Goal: Check status: Check status

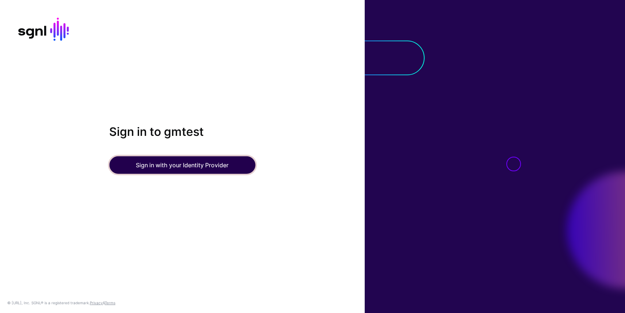
click at [184, 164] on button "Sign in with your Identity Provider" at bounding box center [182, 165] width 146 height 18
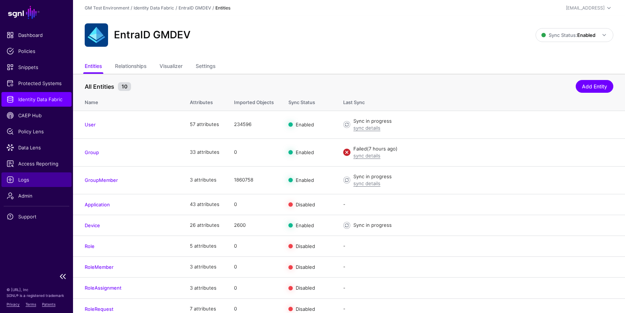
click at [35, 180] on span "Logs" at bounding box center [37, 179] width 60 height 7
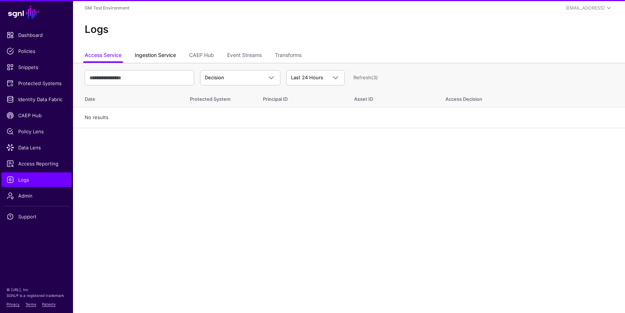
click at [162, 56] on link "Ingestion Service" at bounding box center [155, 56] width 41 height 14
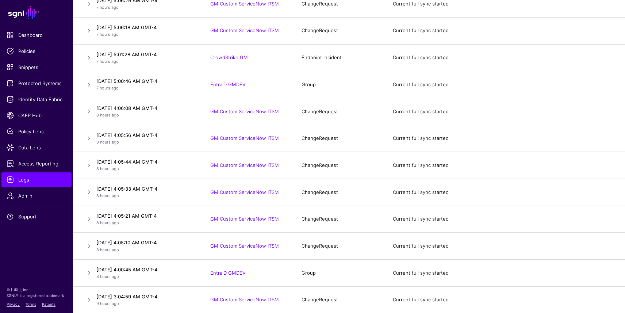
scroll to position [1489, 0]
click at [92, 85] on link at bounding box center [89, 85] width 9 height 9
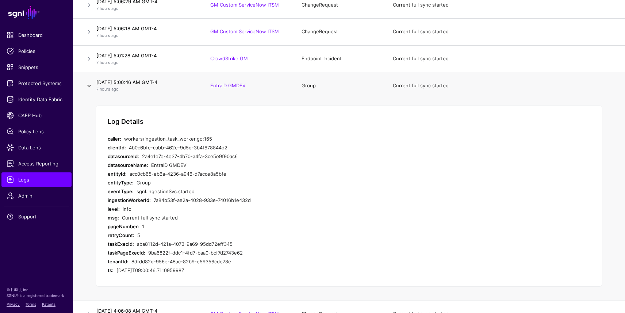
click at [92, 85] on link at bounding box center [89, 85] width 9 height 9
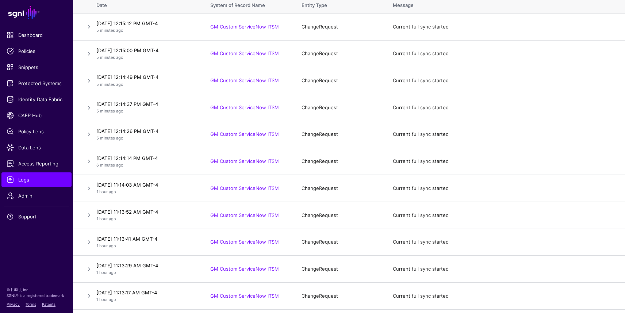
scroll to position [0, 0]
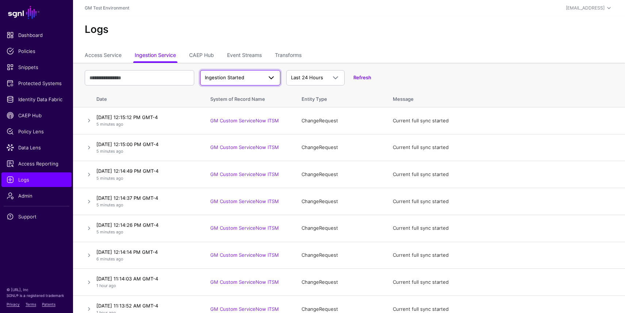
click at [252, 78] on span "Ingestion Started" at bounding box center [234, 77] width 58 height 7
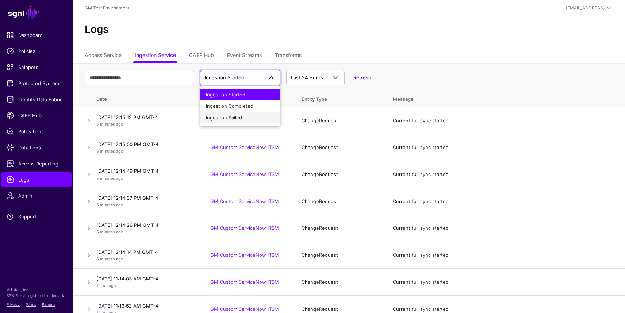
click at [239, 115] on span "Ingestion Failed" at bounding box center [224, 118] width 36 height 6
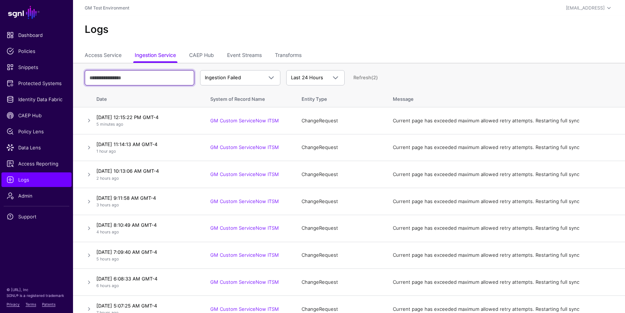
click at [169, 76] on input "text" at bounding box center [140, 77] width 110 height 15
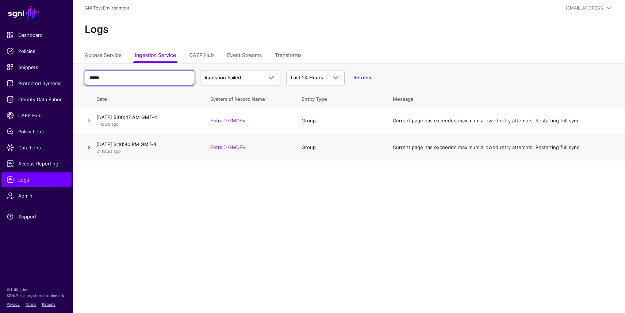
type input "*****"
click at [87, 147] on link at bounding box center [89, 147] width 9 height 9
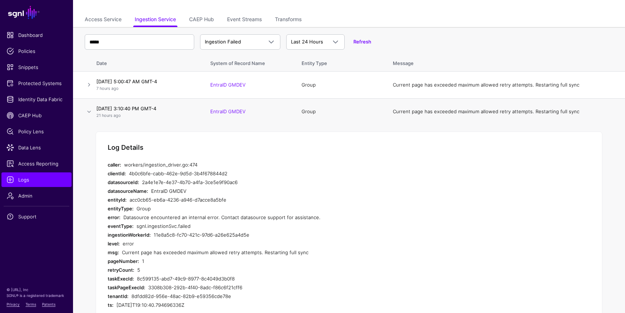
scroll to position [37, 0]
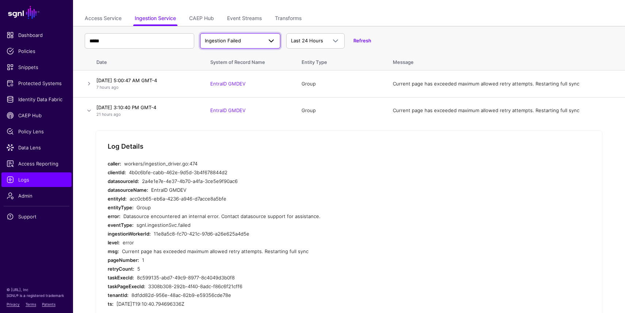
click at [272, 42] on span at bounding box center [271, 41] width 9 height 9
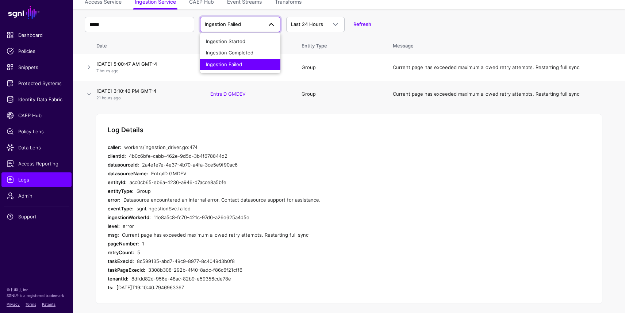
scroll to position [58, 0]
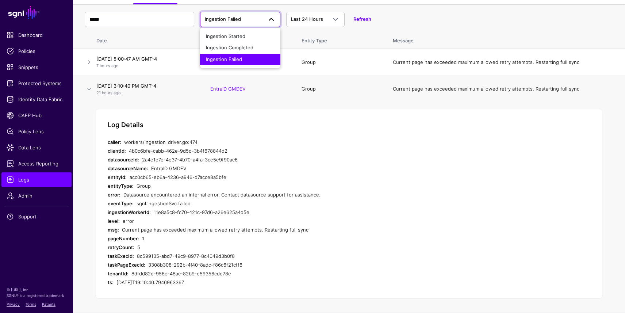
drag, startPoint x: 137, startPoint y: 256, endPoint x: 235, endPoint y: 258, distance: 98.3
click at [235, 258] on div "8c599135-abd7-49c9-8977-8c4049d3b0f8" at bounding box center [268, 256] width 263 height 9
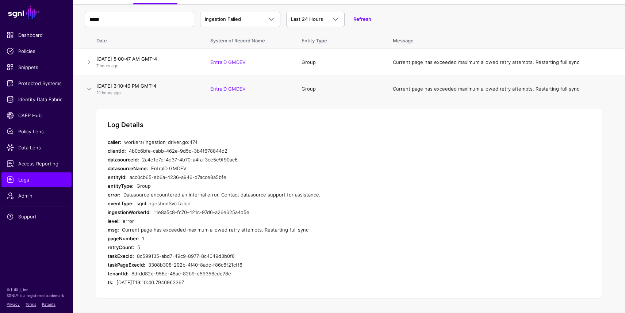
copy div "8c599135-abd7-49c9-8977-8c4049d3b0f8"
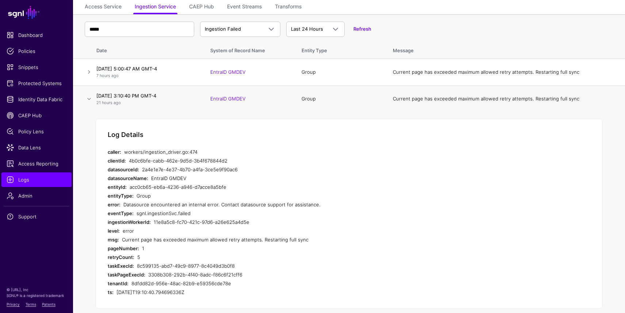
scroll to position [53, 0]
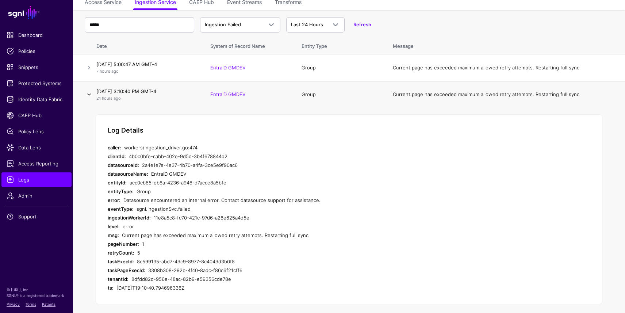
click at [90, 95] on link at bounding box center [89, 94] width 9 height 9
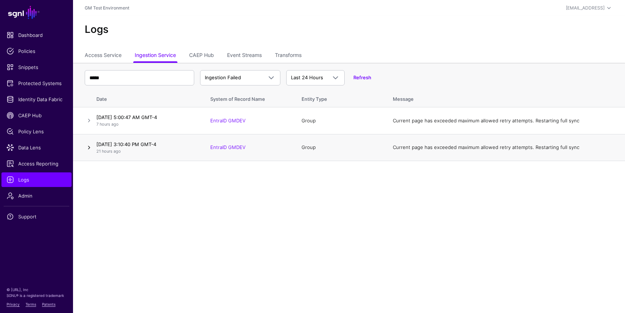
scroll to position [0, 0]
click at [88, 122] on link at bounding box center [89, 120] width 9 height 9
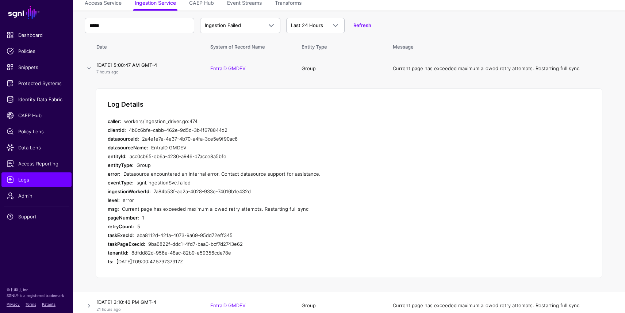
scroll to position [58, 0]
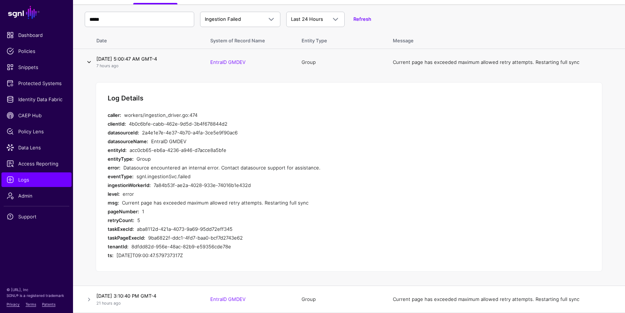
click at [90, 61] on link at bounding box center [89, 62] width 9 height 9
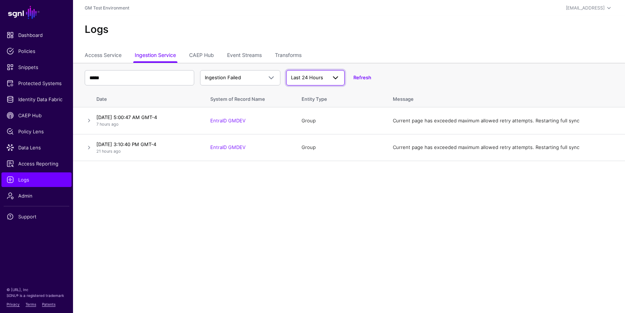
click at [328, 77] on span at bounding box center [333, 77] width 13 height 9
click at [318, 106] on div "Last 7 Days" at bounding box center [315, 106] width 47 height 7
click at [41, 102] on span "Identity Data Fabric" at bounding box center [37, 99] width 60 height 7
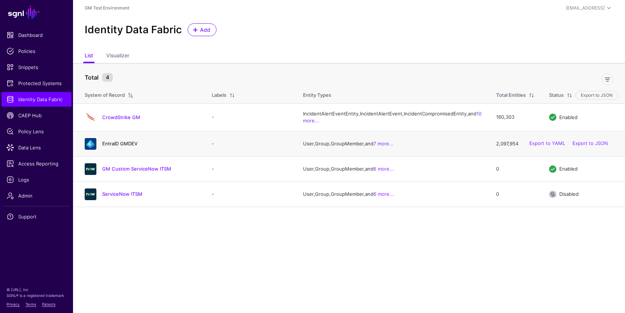
click at [120, 146] on link "EntraID GMDEV" at bounding box center [119, 144] width 35 height 6
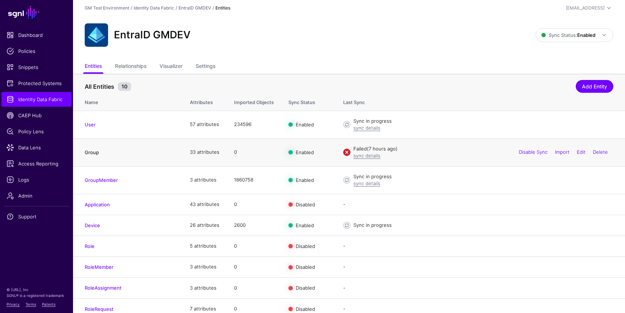
click at [96, 152] on link "Group" at bounding box center [92, 152] width 14 height 6
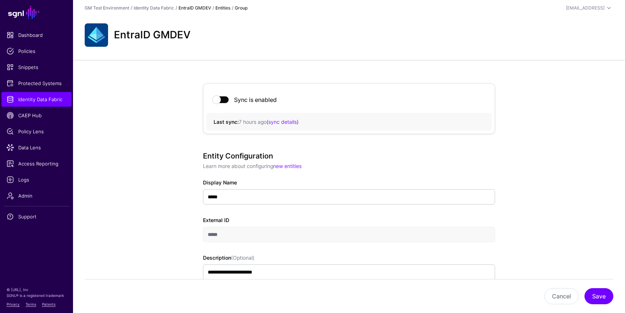
click at [187, 8] on link "EntraID GMDEV" at bounding box center [195, 7] width 33 height 5
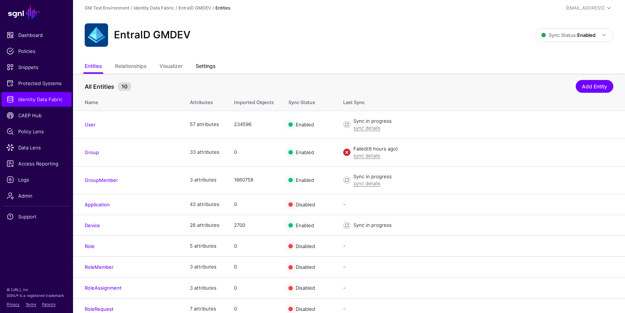
click at [212, 68] on link "Settings" at bounding box center [206, 67] width 20 height 14
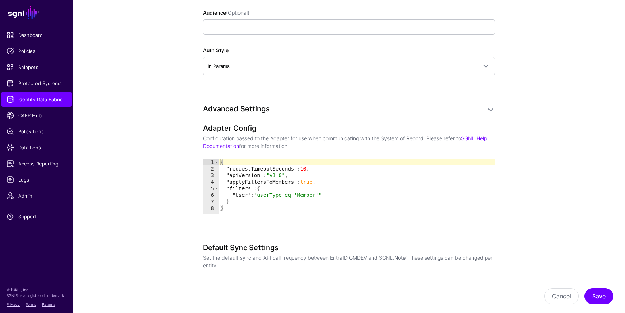
scroll to position [671, 0]
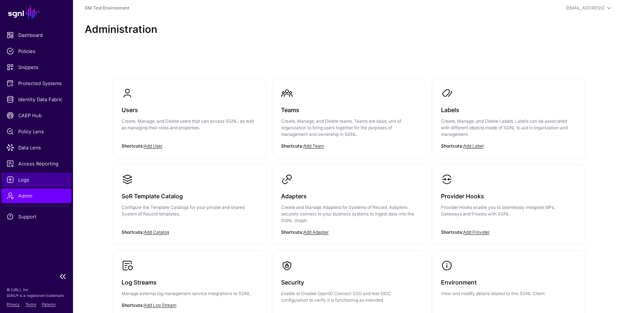
click at [36, 178] on span "Logs" at bounding box center [37, 179] width 60 height 7
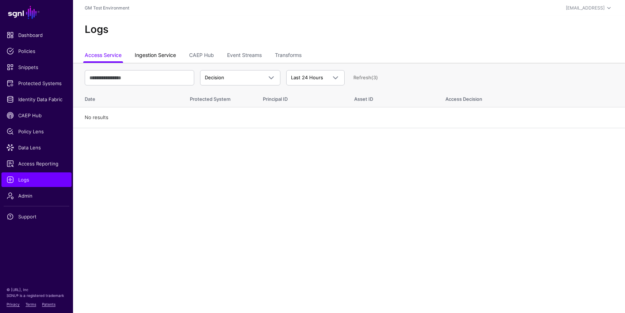
click at [162, 57] on link "Ingestion Service" at bounding box center [155, 56] width 41 height 14
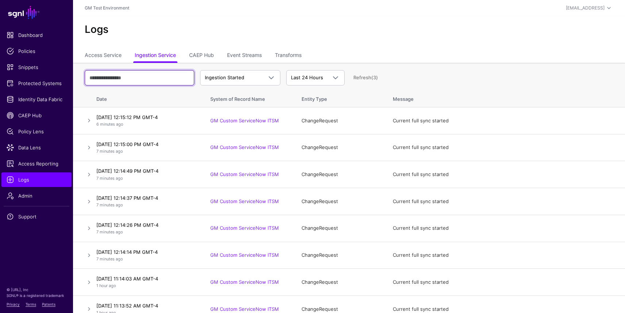
click at [159, 77] on input "text" at bounding box center [140, 77] width 110 height 15
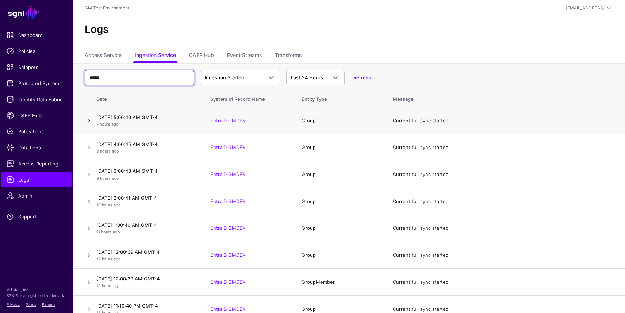
type input "*****"
click at [91, 123] on link at bounding box center [89, 120] width 9 height 9
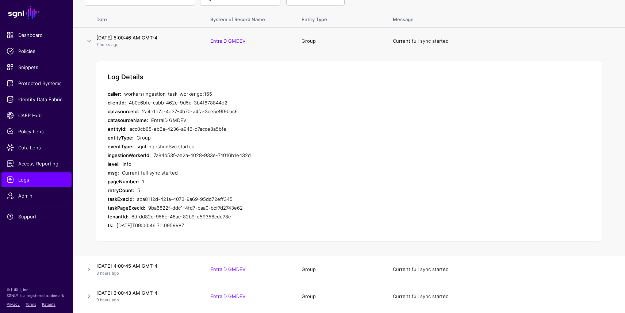
scroll to position [41, 0]
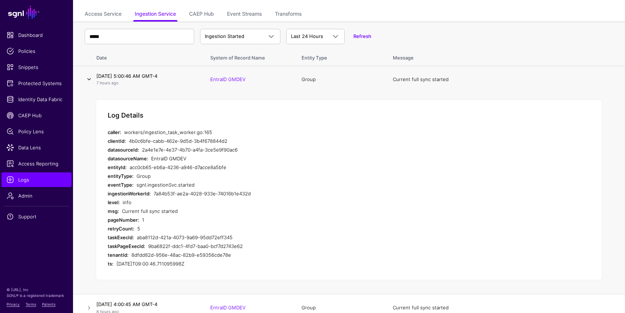
click at [91, 80] on link at bounding box center [89, 79] width 9 height 9
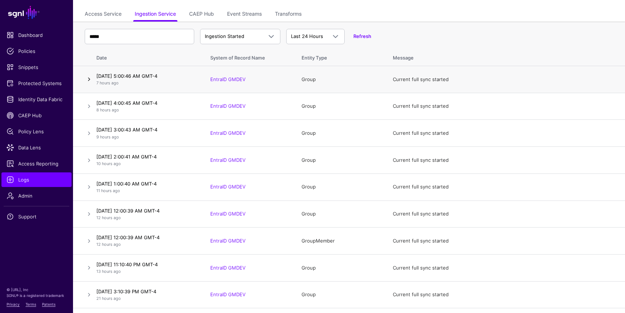
click at [90, 79] on link at bounding box center [89, 79] width 9 height 9
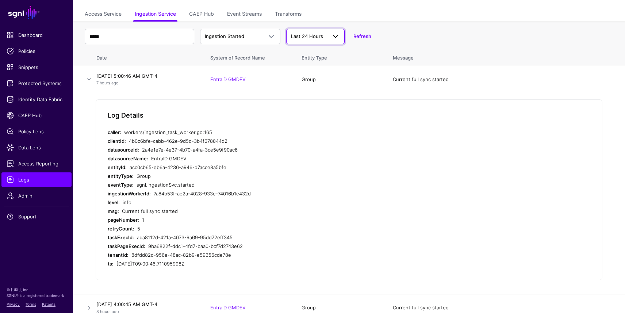
click at [309, 36] on span "Last 24 Hours" at bounding box center [307, 36] width 32 height 6
click at [309, 60] on button "Last 7 Days" at bounding box center [315, 65] width 58 height 12
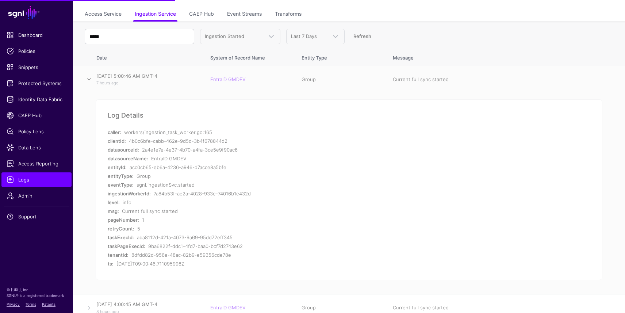
click at [88, 81] on link at bounding box center [89, 79] width 9 height 9
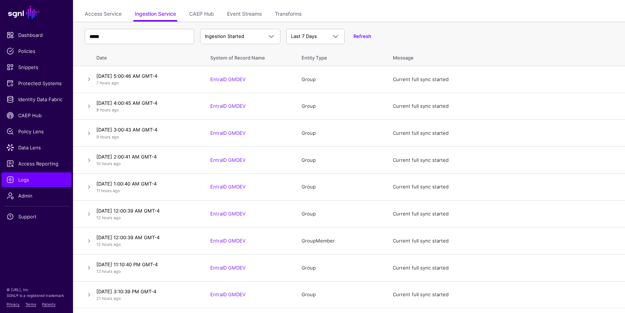
scroll to position [45, 0]
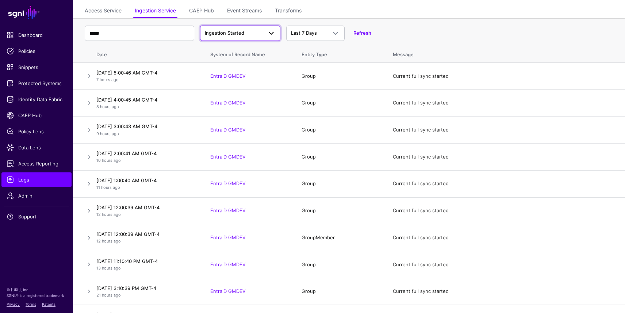
click at [270, 37] on link "Ingestion Started" at bounding box center [240, 33] width 80 height 15
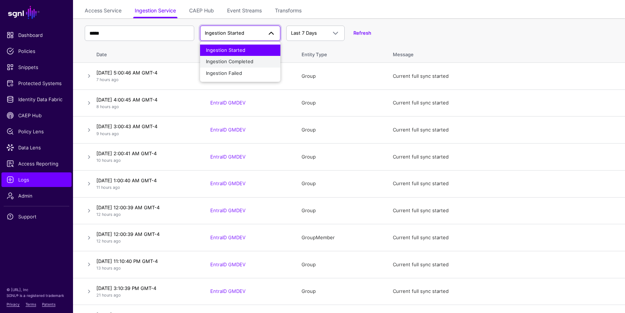
click at [260, 64] on div "Ingestion Completed" at bounding box center [240, 61] width 69 height 7
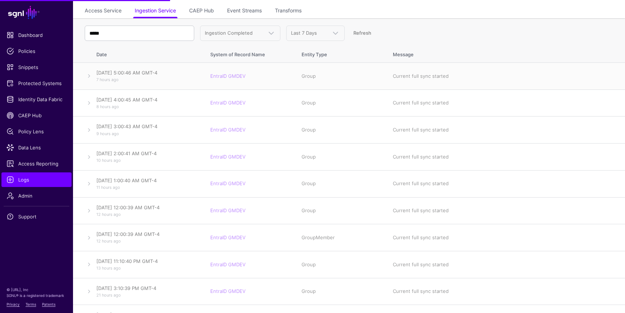
scroll to position [0, 0]
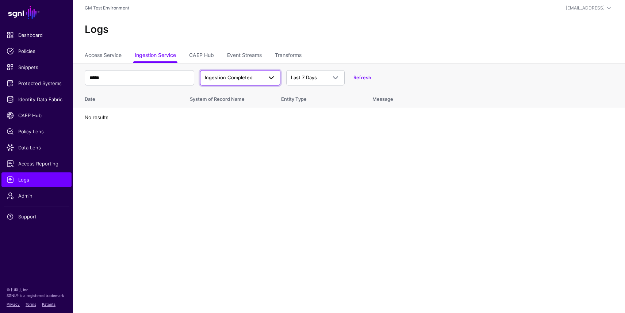
click at [258, 76] on span "Ingestion Completed" at bounding box center [234, 77] width 58 height 7
click at [245, 92] on div "Ingestion Started" at bounding box center [240, 94] width 69 height 7
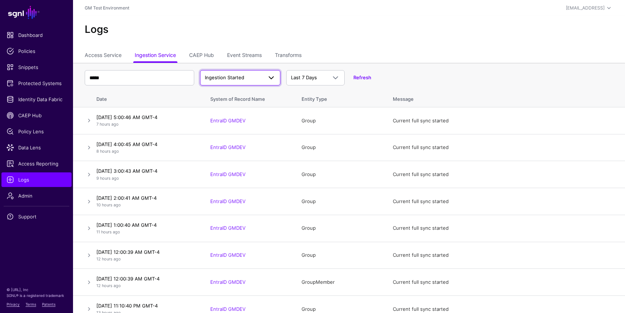
click at [273, 79] on span at bounding box center [271, 77] width 9 height 9
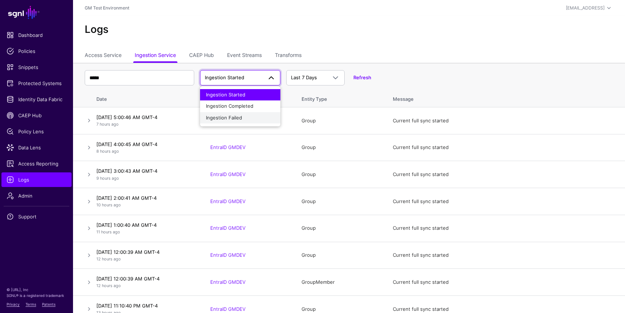
click at [252, 115] on div "Ingestion Failed" at bounding box center [240, 117] width 69 height 7
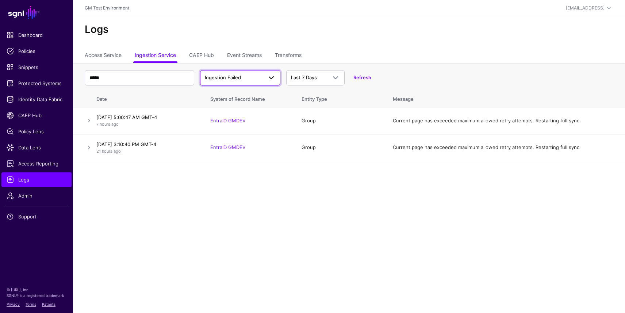
click at [270, 77] on span at bounding box center [271, 77] width 9 height 9
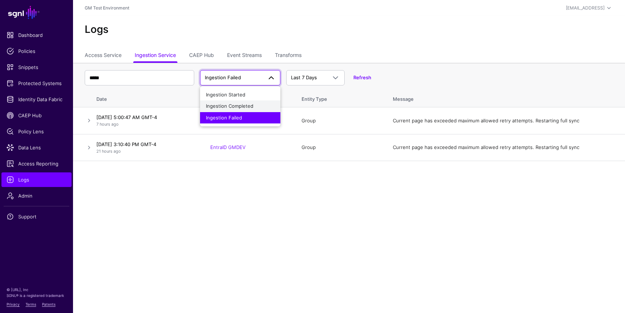
click at [252, 104] on span "Ingestion Completed" at bounding box center [229, 106] width 47 height 6
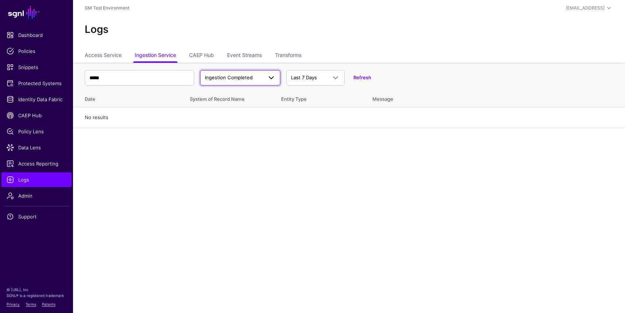
click at [250, 79] on span "Ingestion Completed" at bounding box center [229, 78] width 48 height 6
click at [244, 97] on span "Ingestion Started" at bounding box center [225, 95] width 39 height 6
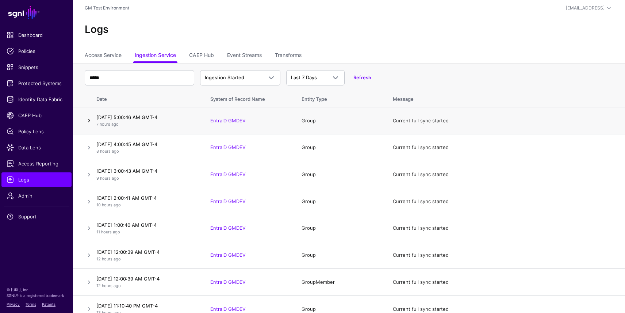
click at [93, 123] on link at bounding box center [89, 120] width 9 height 9
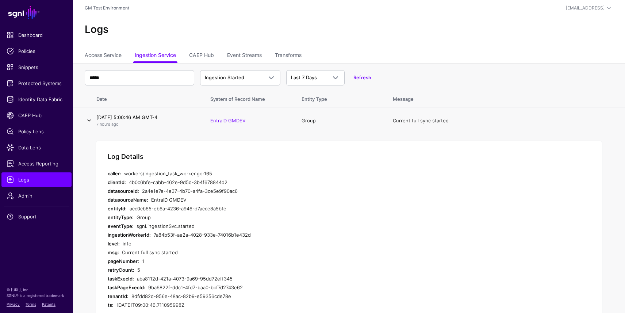
click at [92, 123] on link at bounding box center [89, 120] width 9 height 9
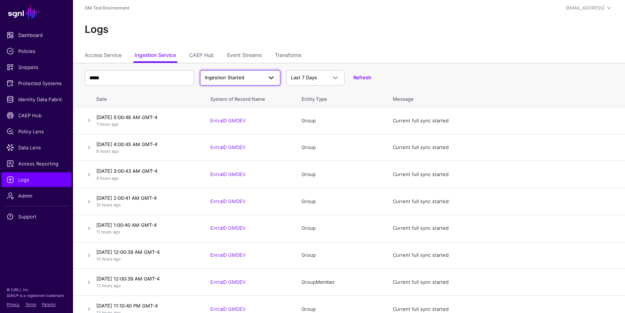
click at [272, 79] on span at bounding box center [271, 77] width 9 height 9
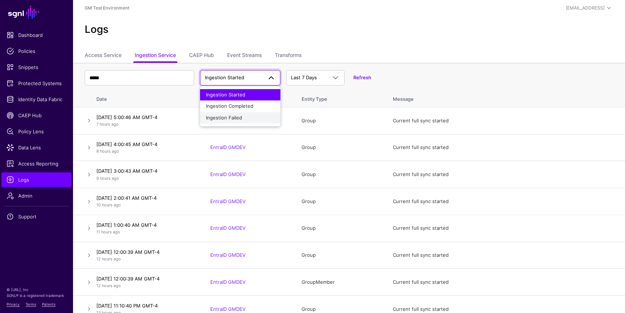
click at [261, 115] on div "Ingestion Failed" at bounding box center [240, 117] width 69 height 7
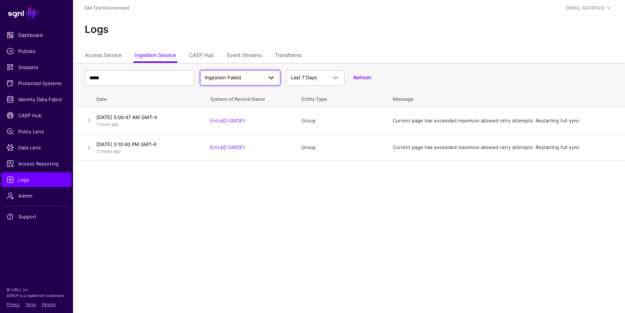
click at [257, 77] on span "Ingestion Failed" at bounding box center [234, 77] width 58 height 7
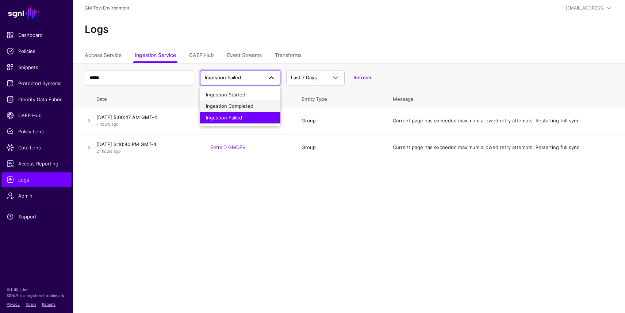
click at [249, 105] on span "Ingestion Completed" at bounding box center [229, 106] width 47 height 6
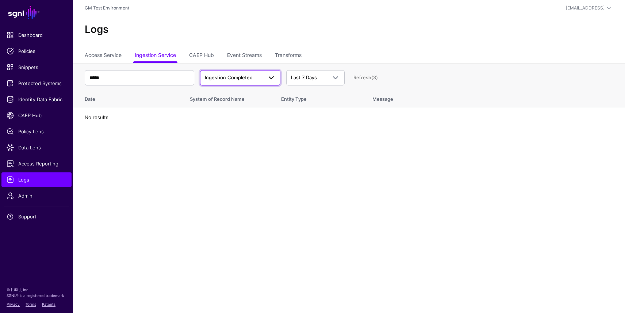
click at [261, 76] on span "Ingestion Completed" at bounding box center [234, 77] width 58 height 7
click at [251, 91] on div "Ingestion Started" at bounding box center [240, 94] width 69 height 7
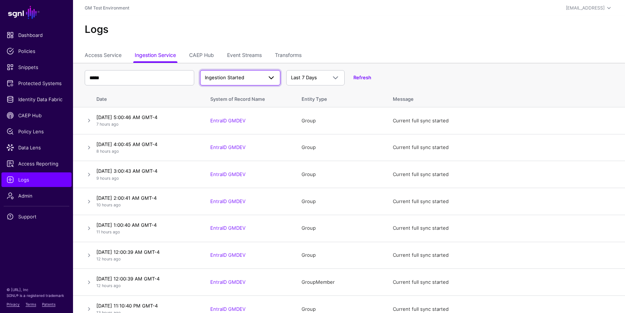
click at [274, 78] on span at bounding box center [271, 77] width 9 height 9
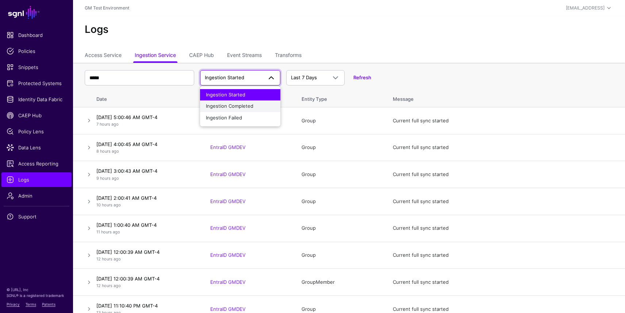
click at [262, 104] on div "Ingestion Completed" at bounding box center [240, 106] width 69 height 7
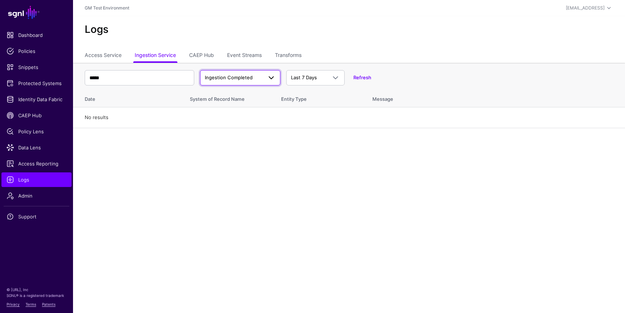
click at [266, 79] on span at bounding box center [269, 77] width 13 height 9
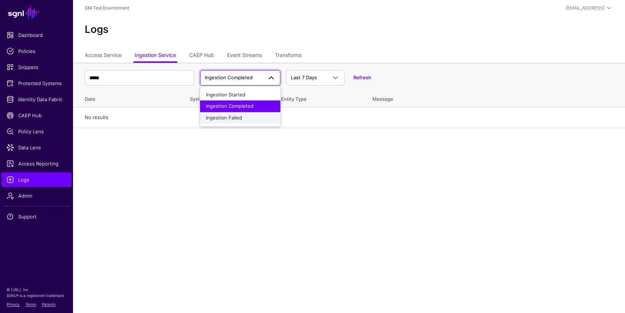
click at [250, 115] on div "Ingestion Failed" at bounding box center [240, 117] width 69 height 7
